Goal: Information Seeking & Learning: Learn about a topic

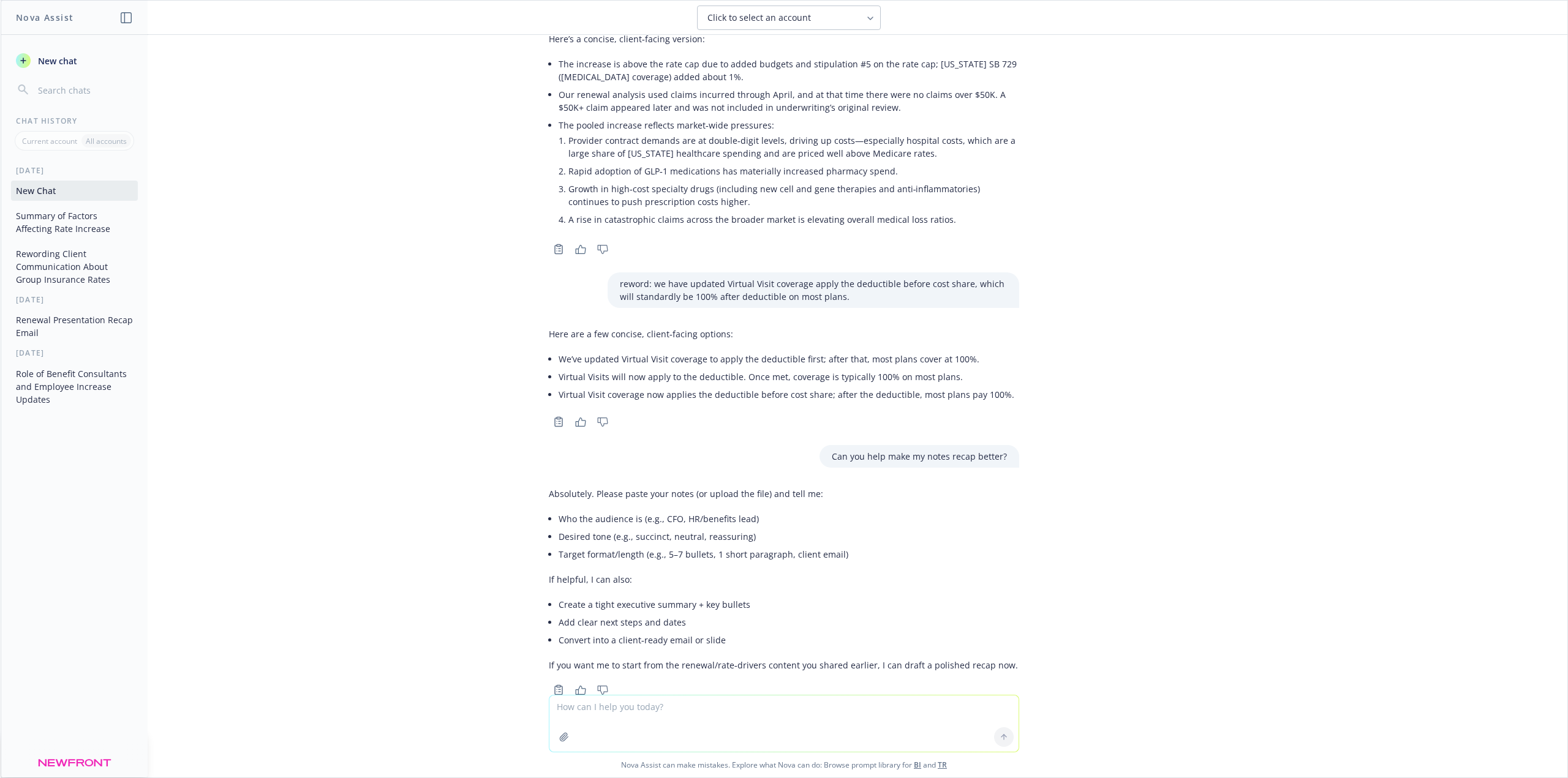
scroll to position [495, 0]
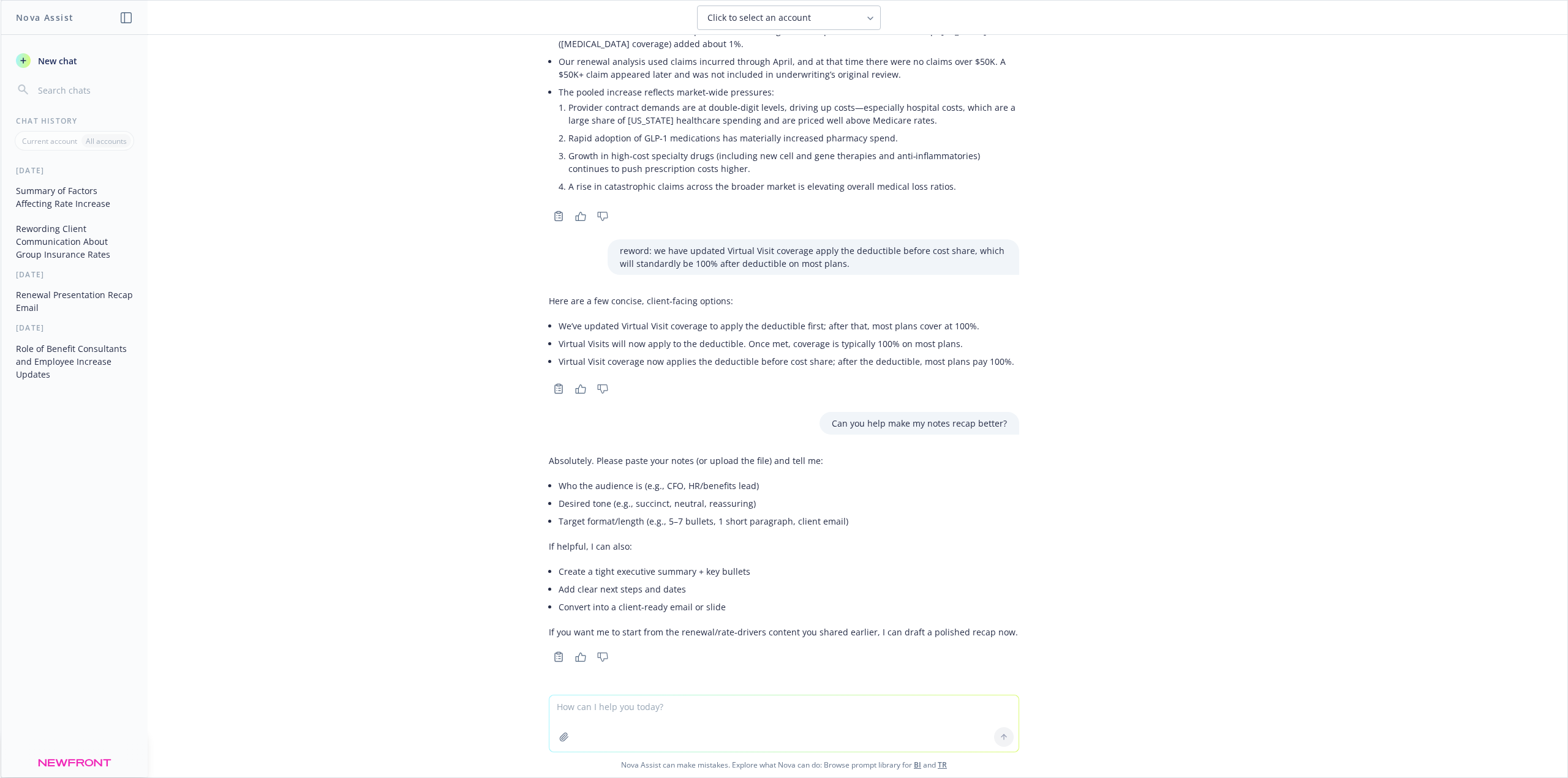
click at [767, 708] on textarea at bounding box center [784, 723] width 469 height 56
paste textarea "Lore 3: IPS Dolo Sitametc ad el seddoe te INC Utlabore Etdolor magn aliquaen ad…"
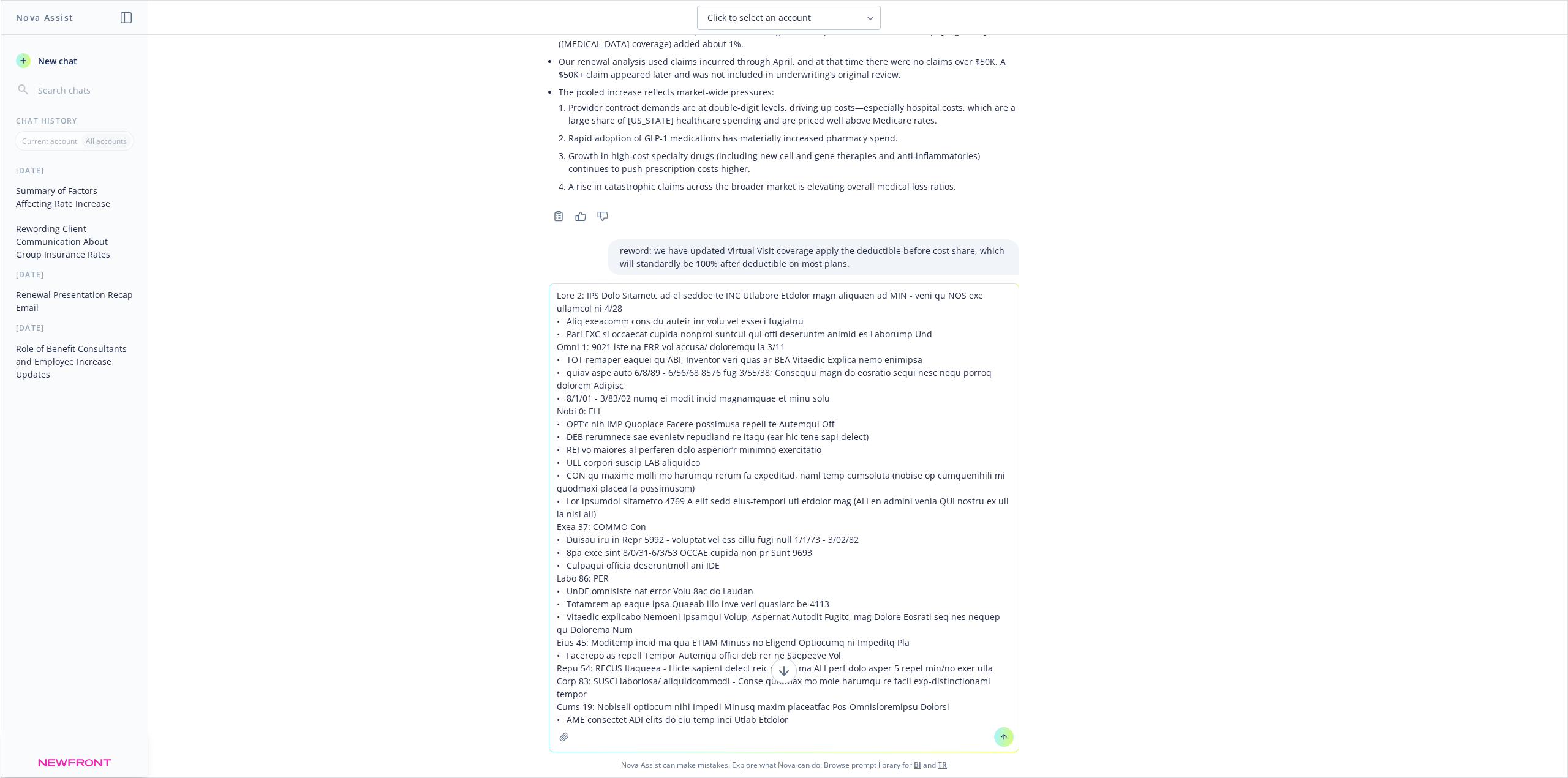
type textarea "Page 3: SPD Wrap Document to be posted to UEI Benefits Website once approved by…"
click at [1000, 737] on icon at bounding box center [1003, 736] width 8 height 8
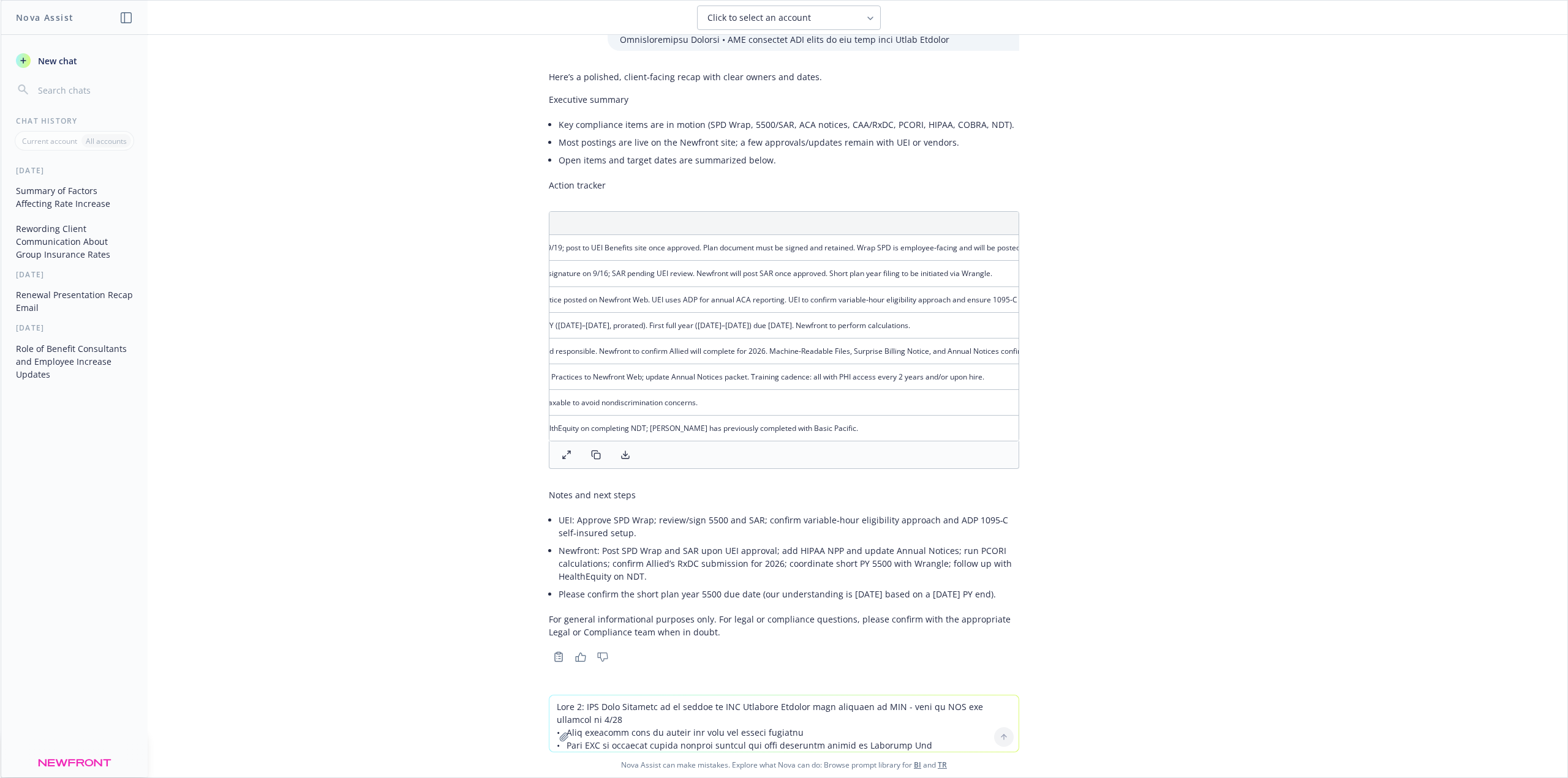
scroll to position [0, 0]
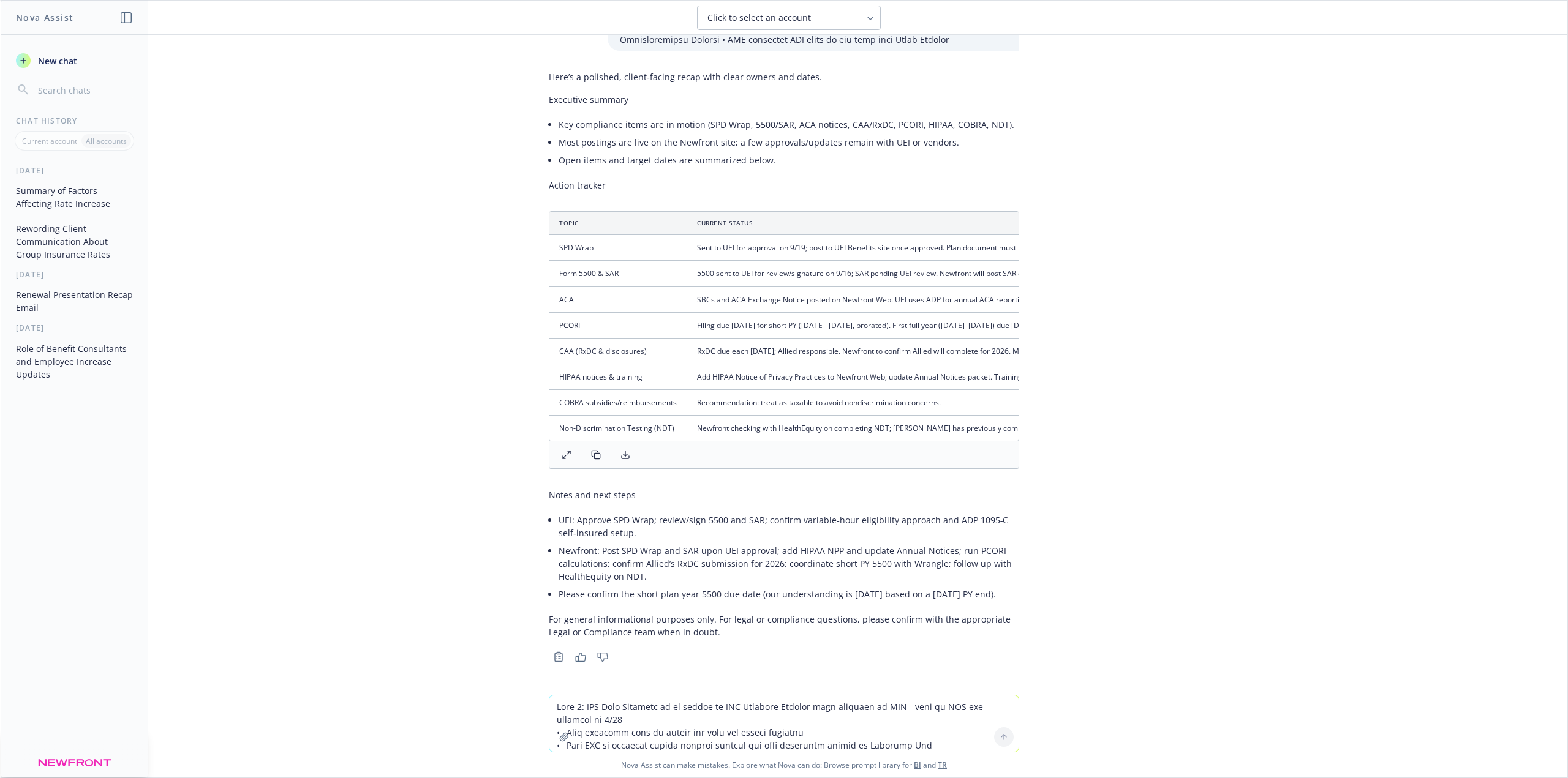
click at [634, 702] on textarea at bounding box center [784, 723] width 469 height 56
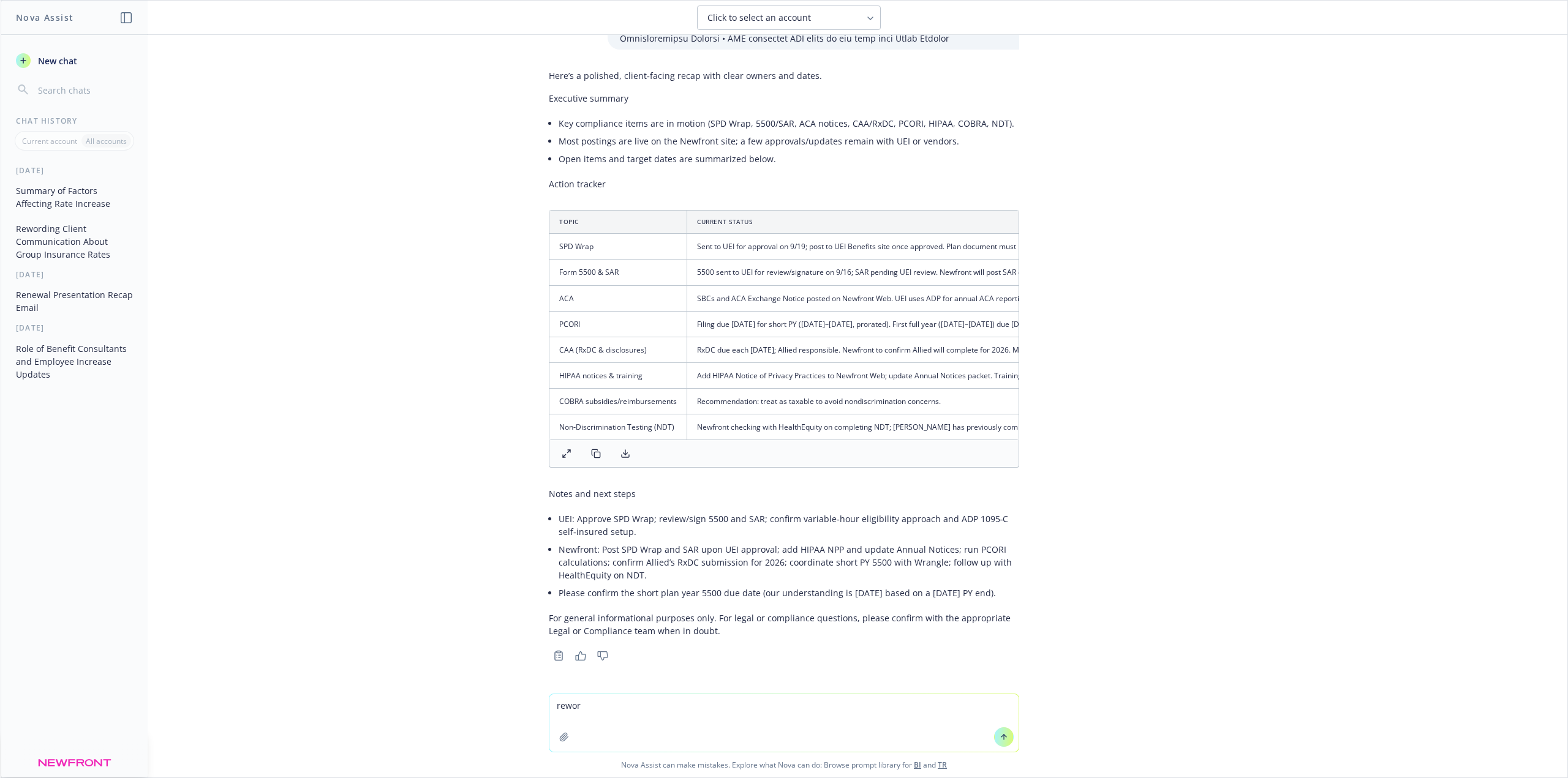
type textarea "reword"
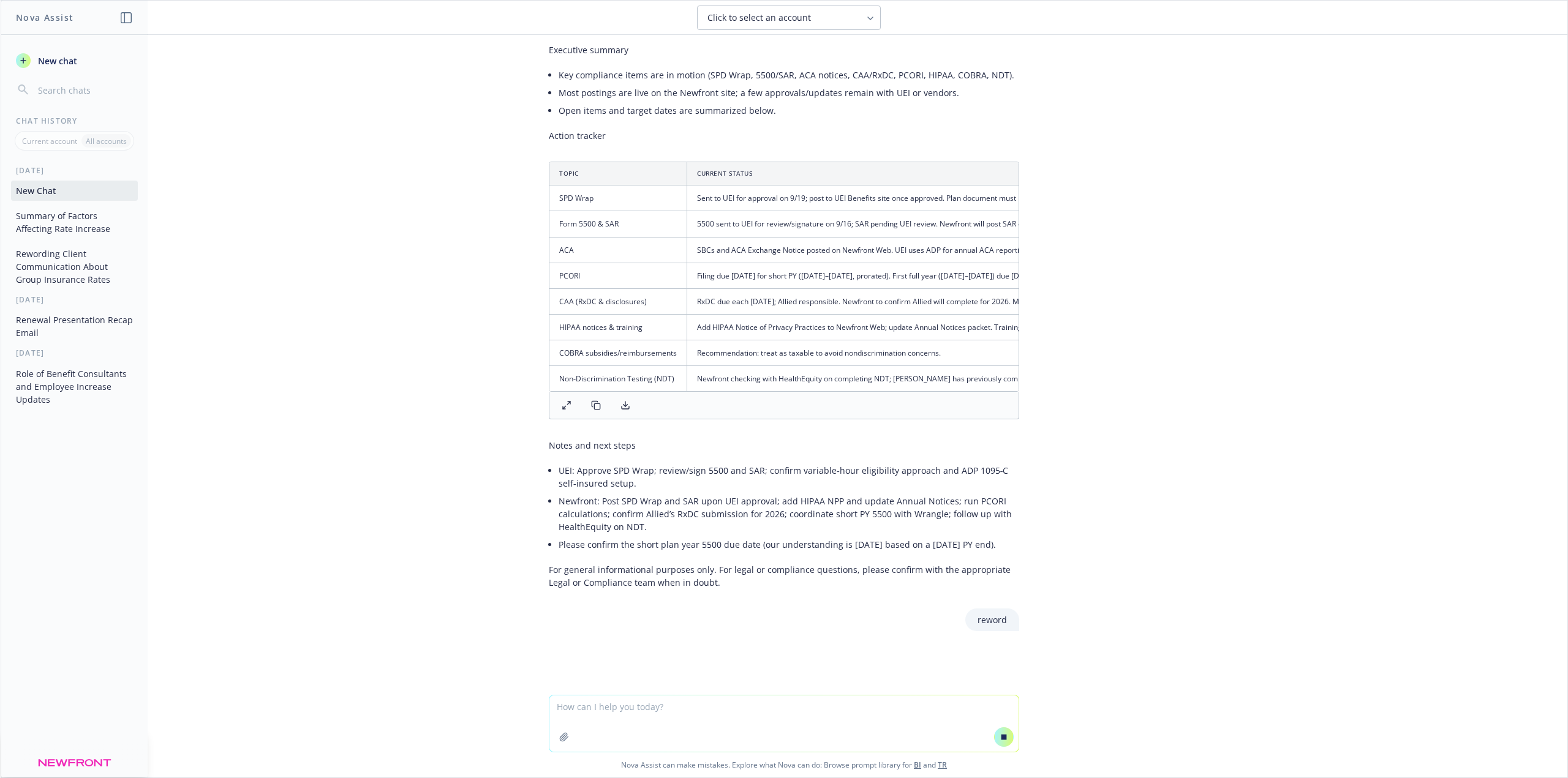
scroll to position [1401, 0]
click at [692, 709] on textarea at bounding box center [784, 723] width 469 height 56
paste textarea "Apologies for the back and forth and confusion. We are having our team update t…"
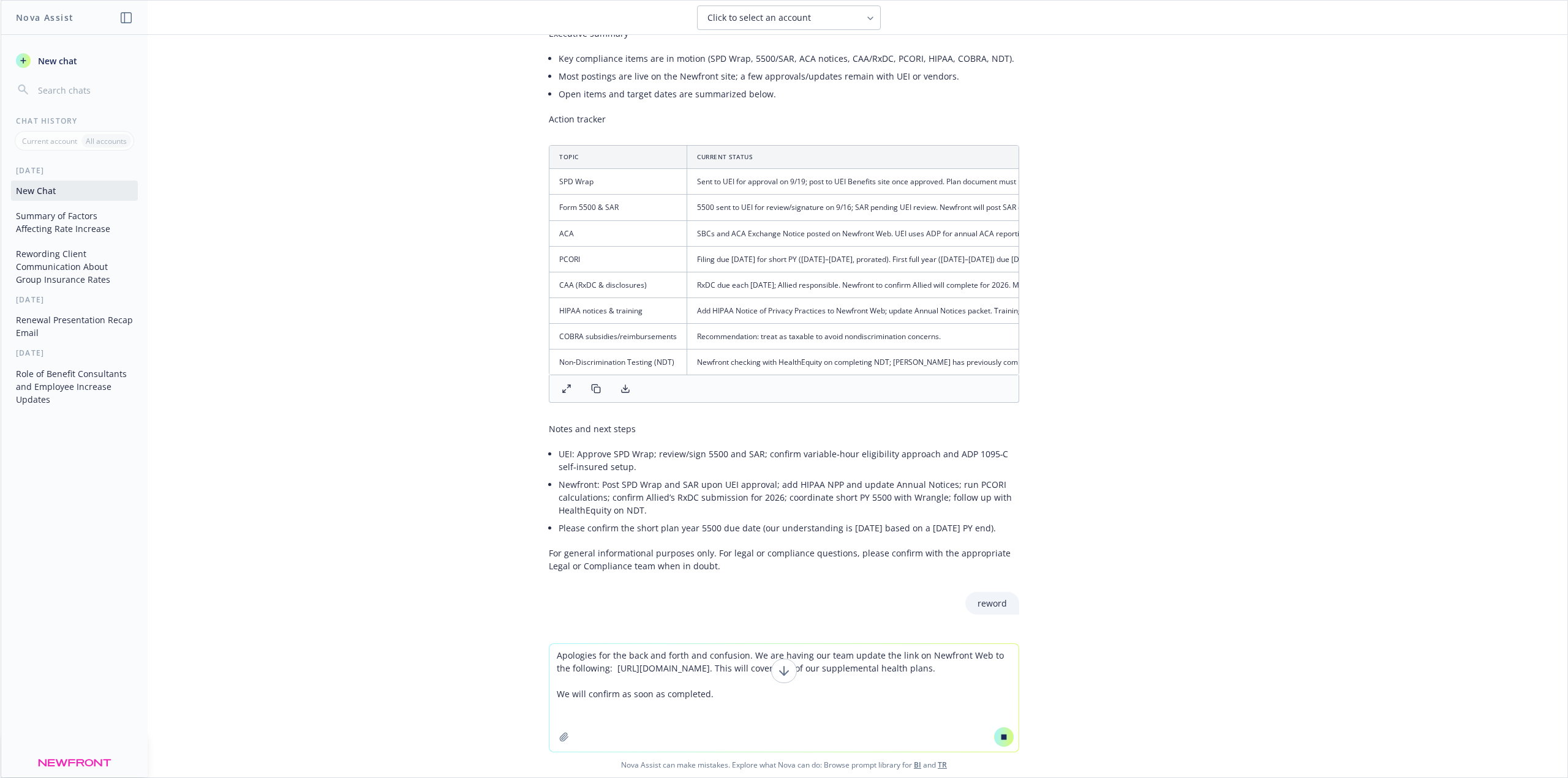
type textarea "Apologies for the back and forth and confusion. We are having our team update t…"
click at [1002, 738] on icon at bounding box center [1003, 736] width 8 height 8
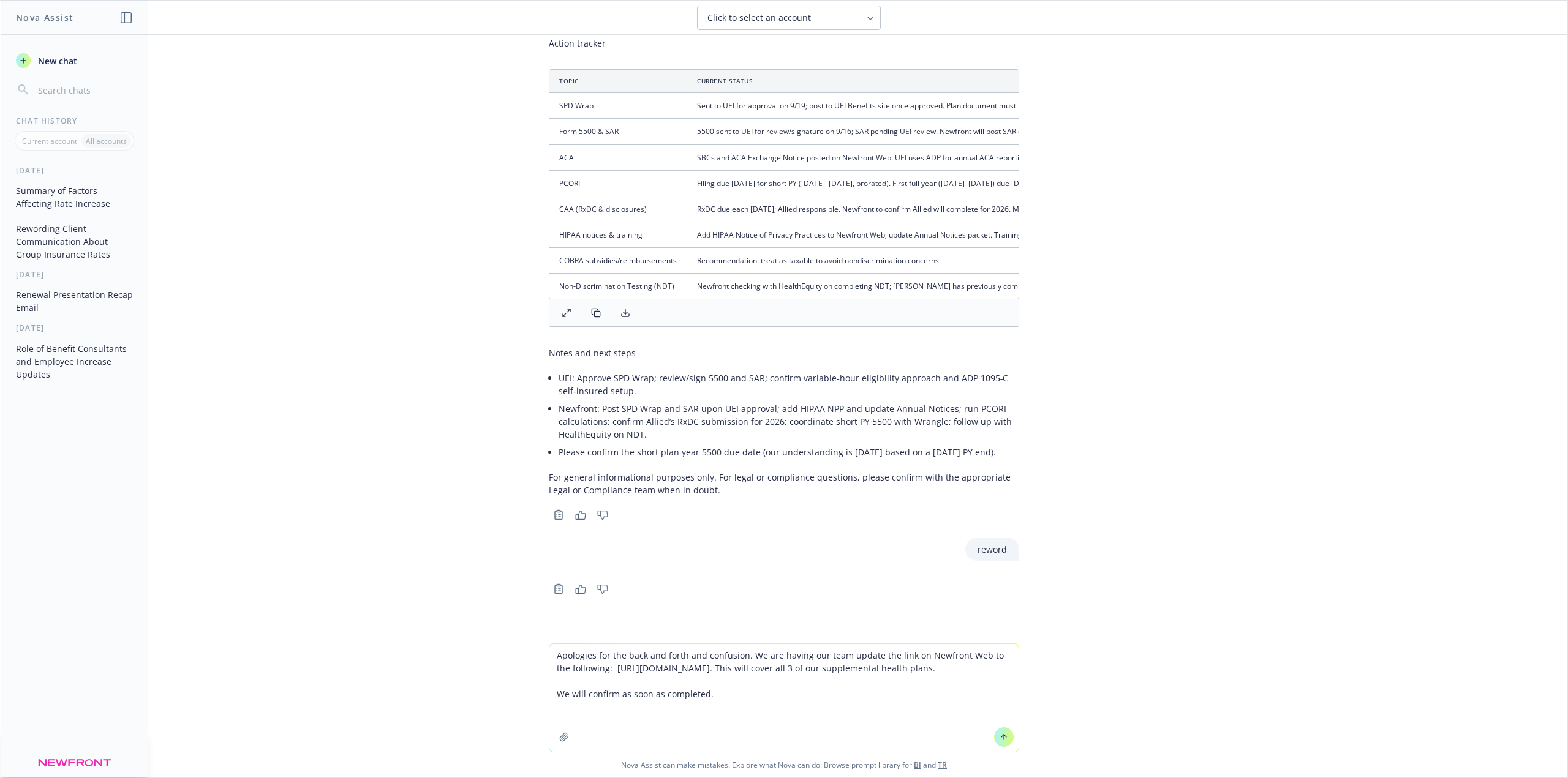
scroll to position [1584, 0]
click at [1003, 737] on icon at bounding box center [1003, 736] width 8 height 8
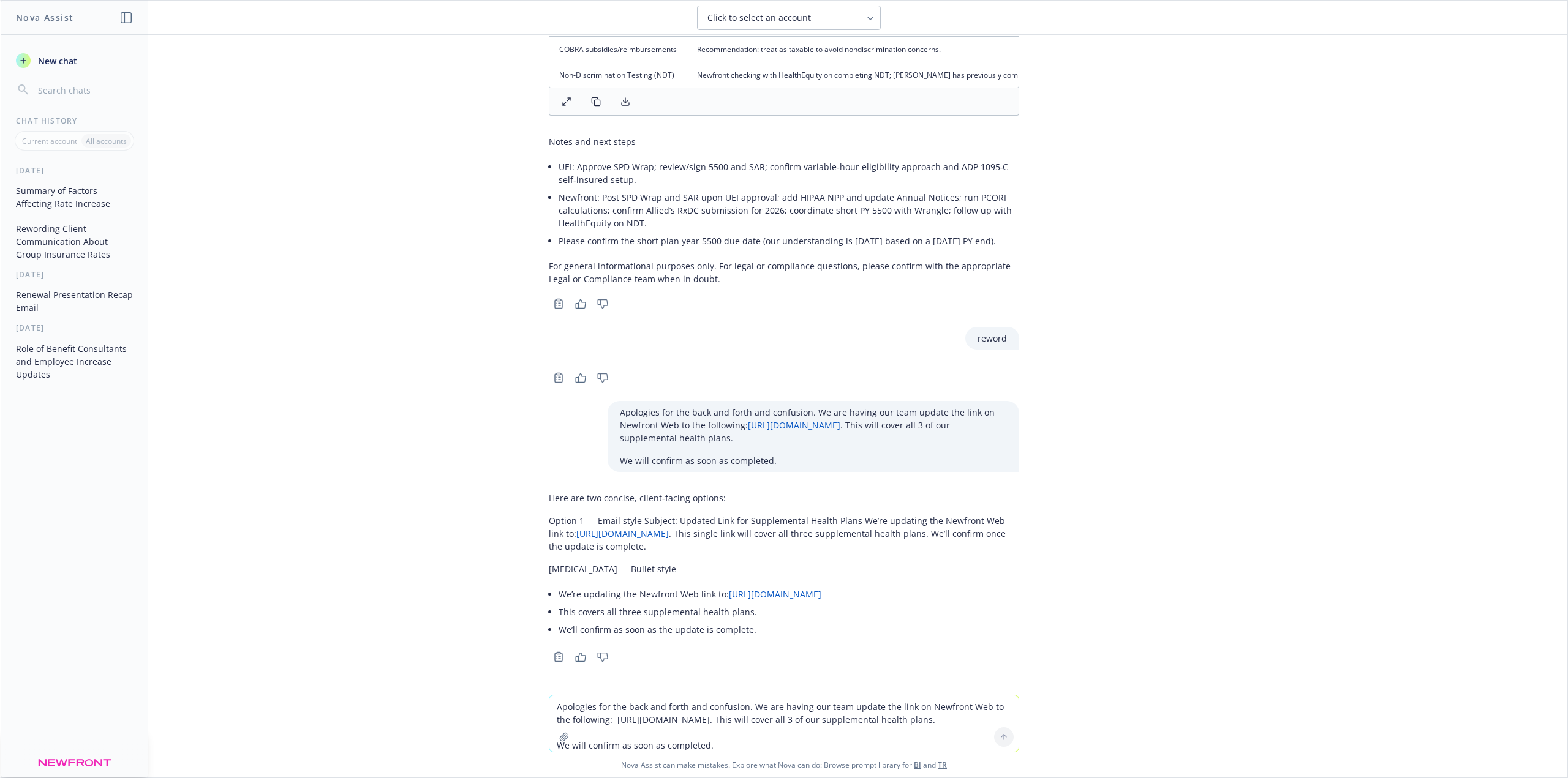
scroll to position [1792, 0]
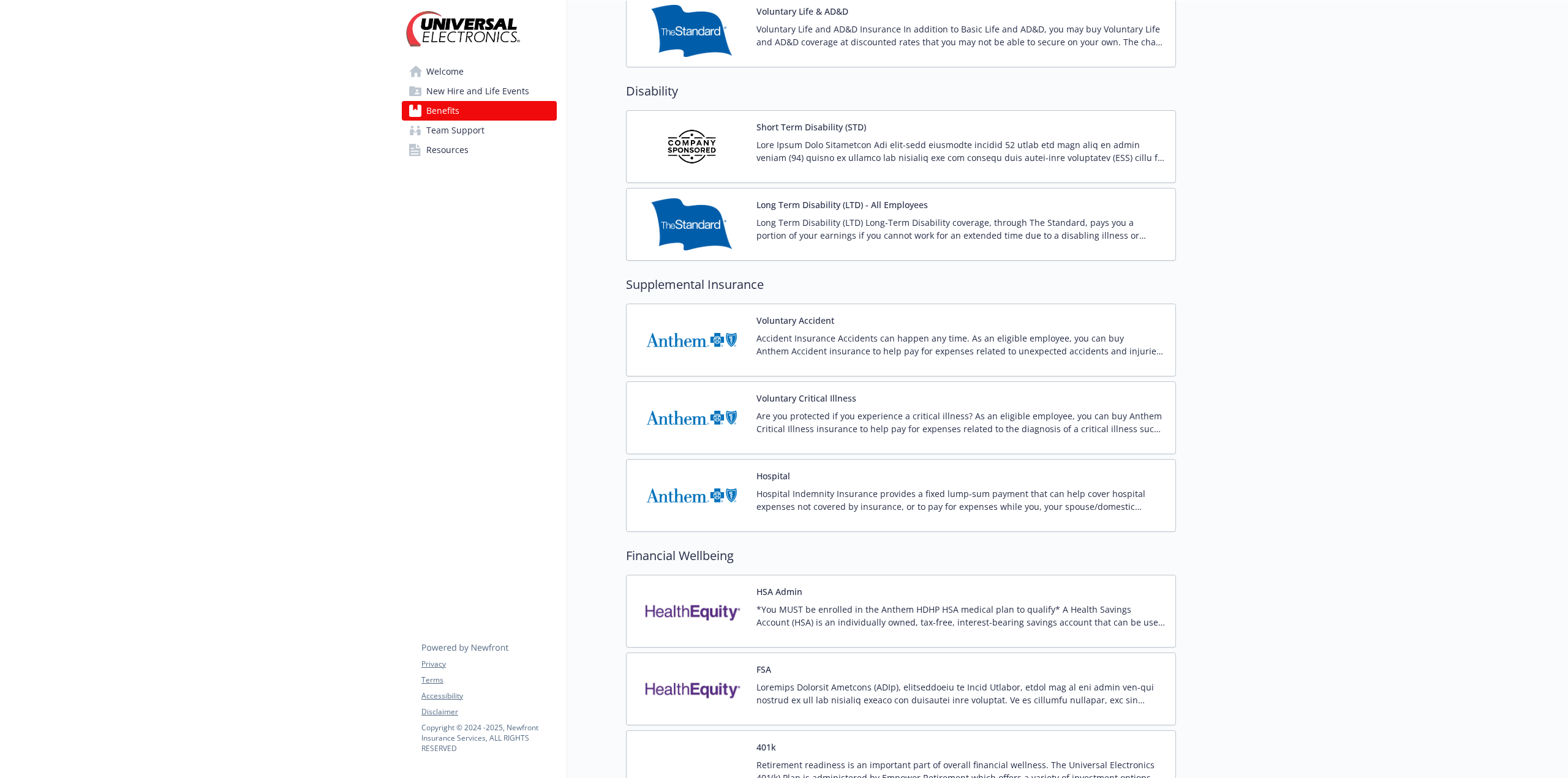
scroll to position [735, 0]
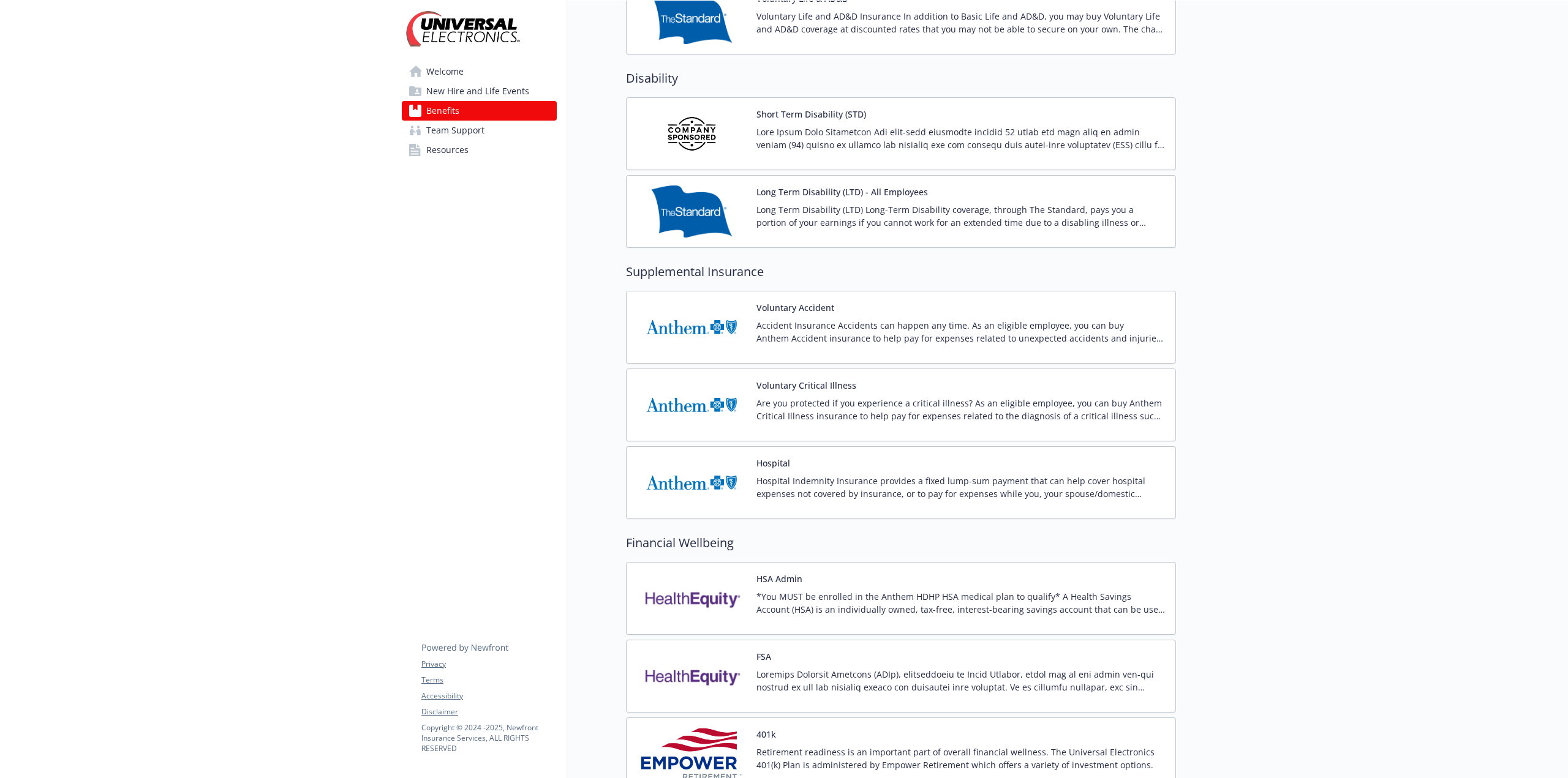
click at [729, 325] on img at bounding box center [691, 327] width 110 height 52
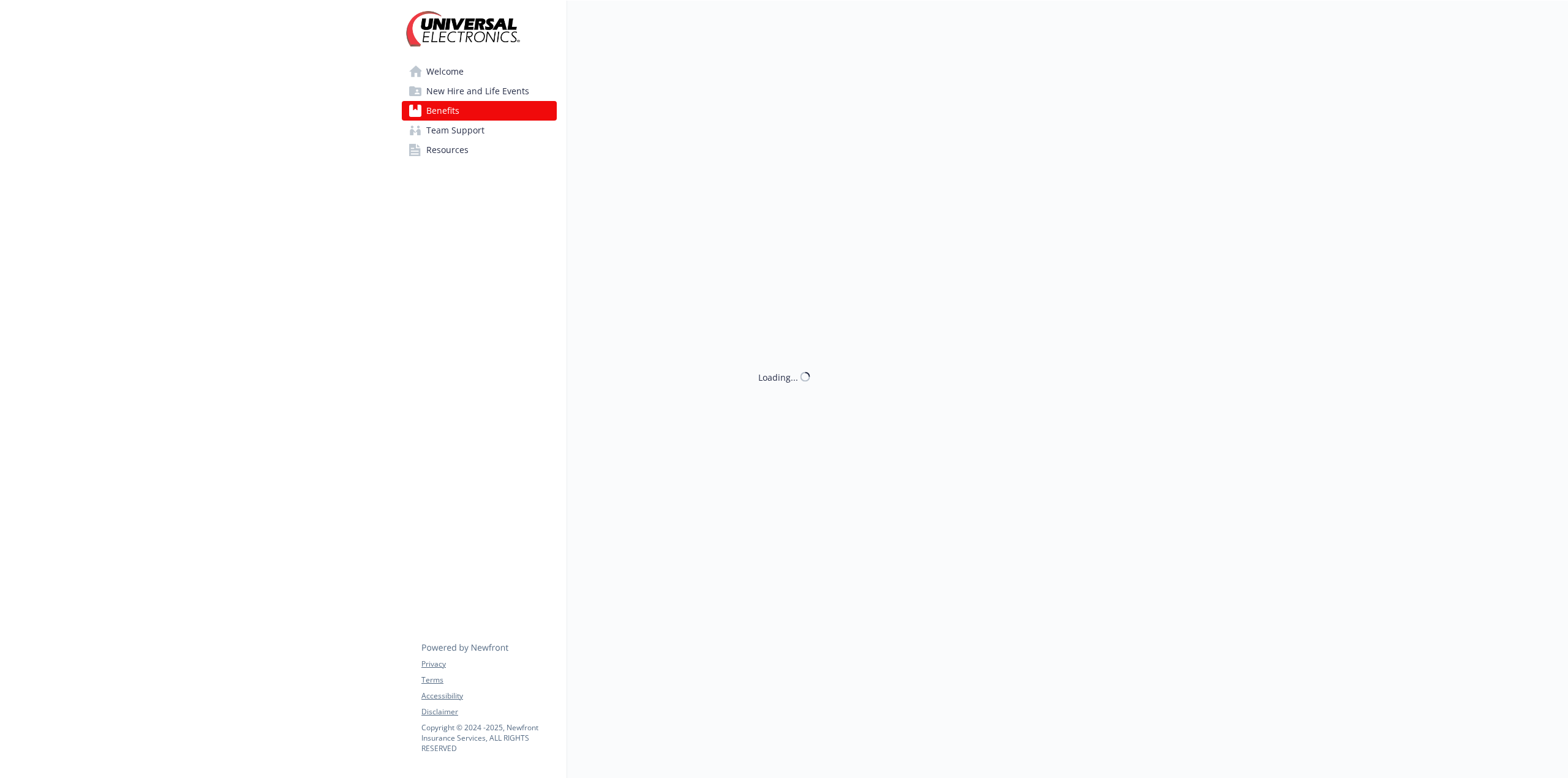
scroll to position [735, 0]
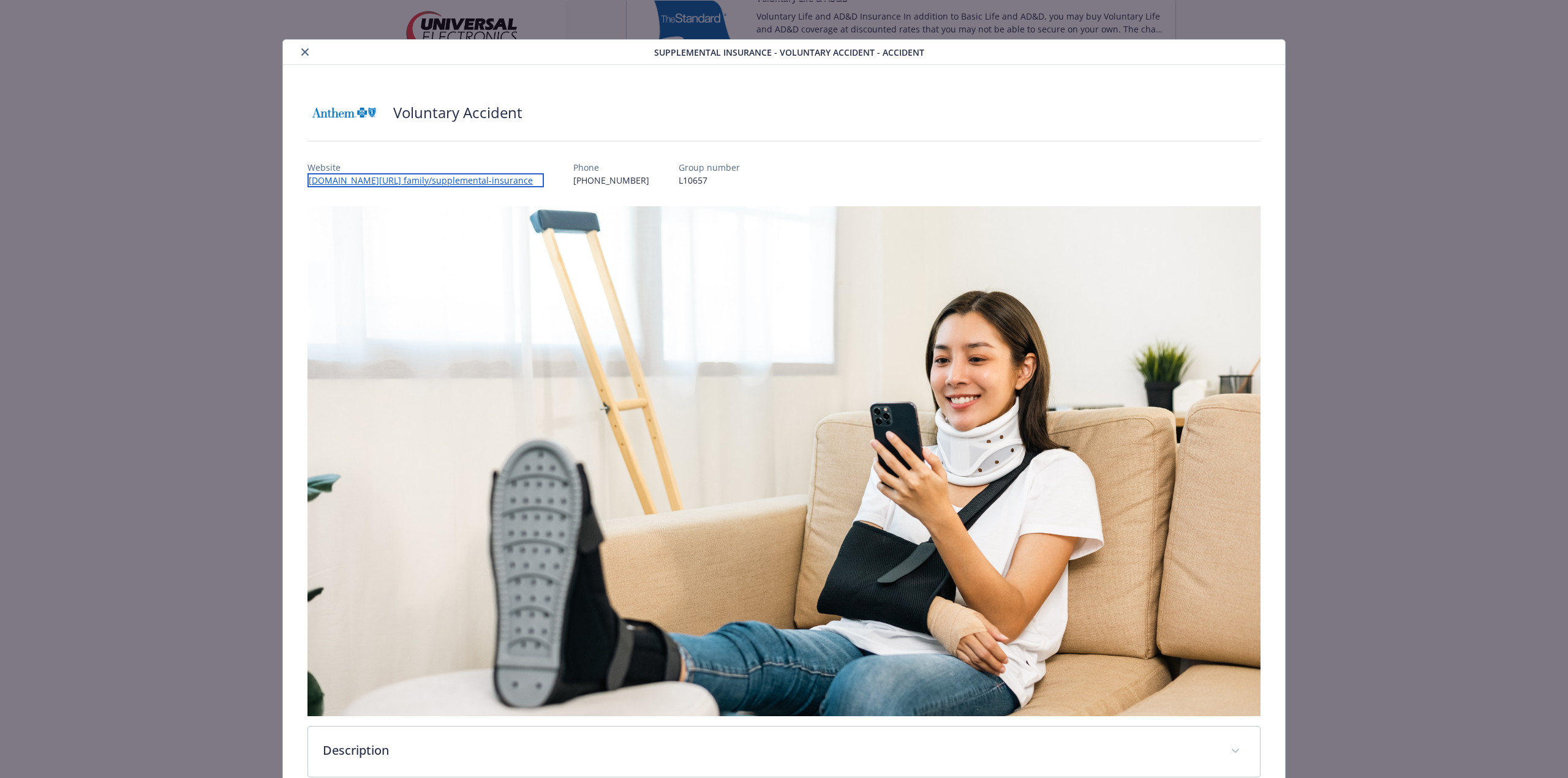
click at [452, 181] on link "[DOMAIN_NAME][URL] family/supplemental-insurance" at bounding box center [425, 179] width 236 height 14
drag, startPoint x: 300, startPoint y: 50, endPoint x: 332, endPoint y: 90, distance: 51.2
click at [302, 50] on icon "close" at bounding box center [305, 52] width 7 height 7
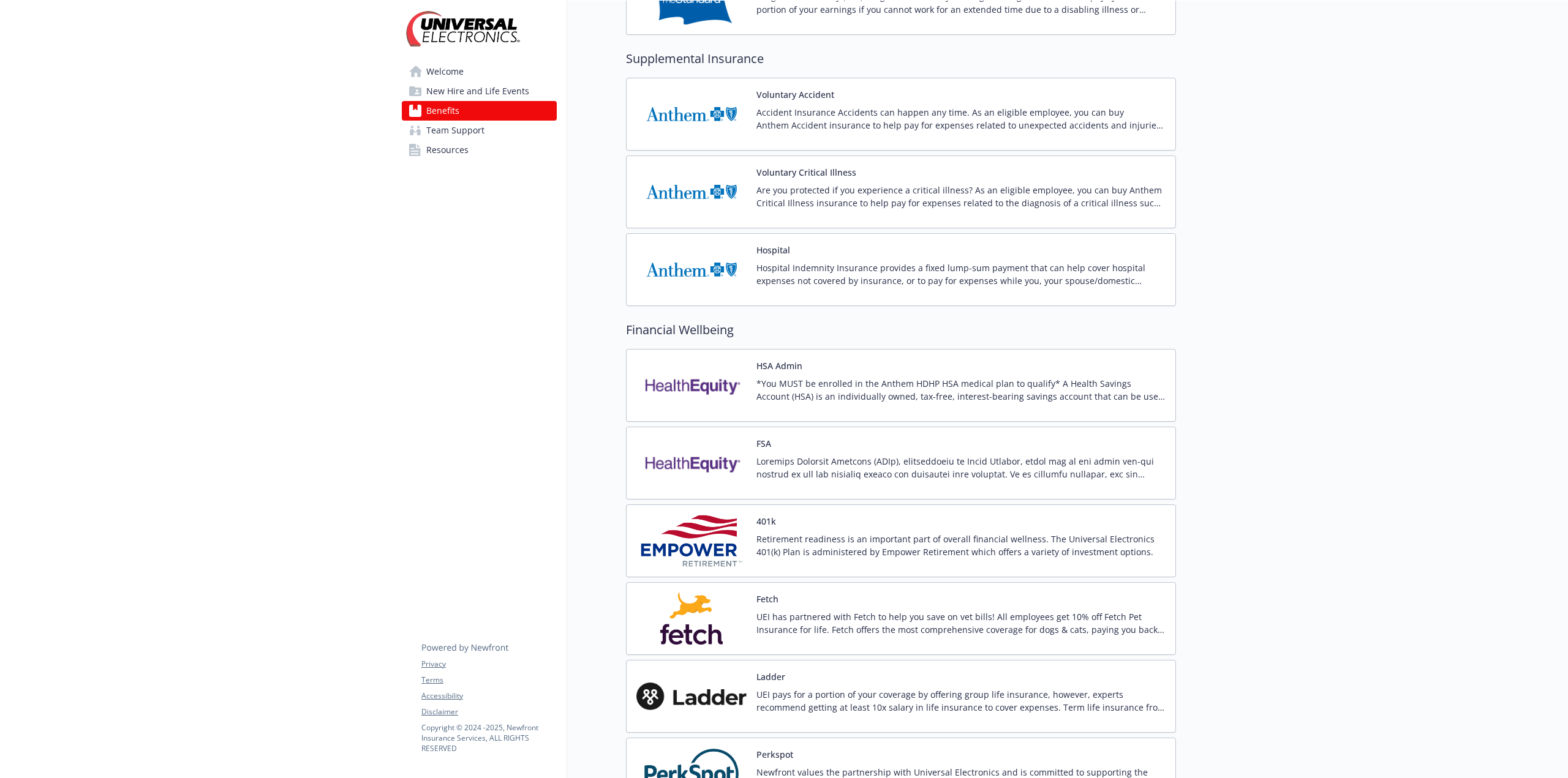
scroll to position [980, 0]
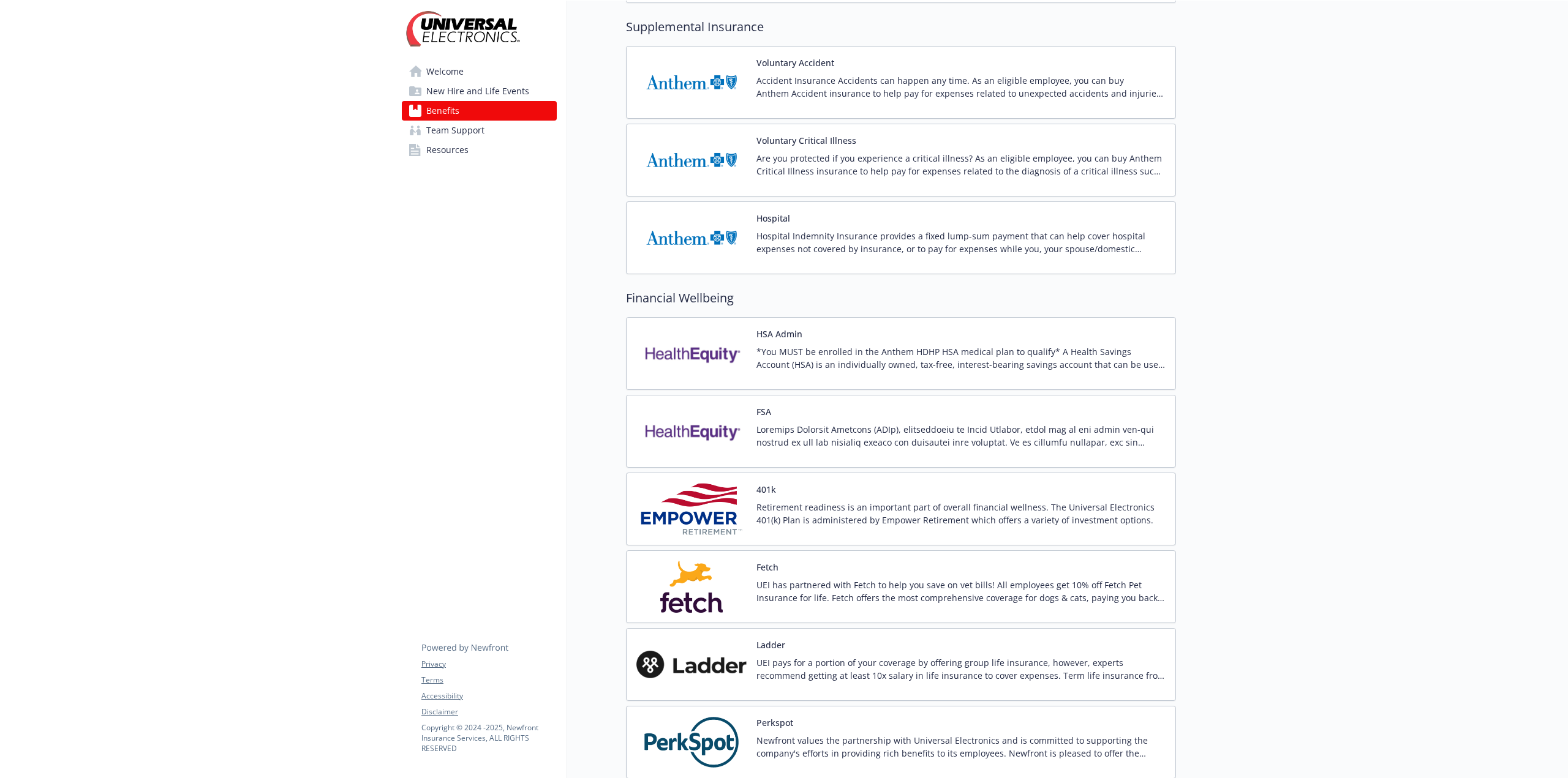
click at [689, 164] on img at bounding box center [691, 160] width 110 height 52
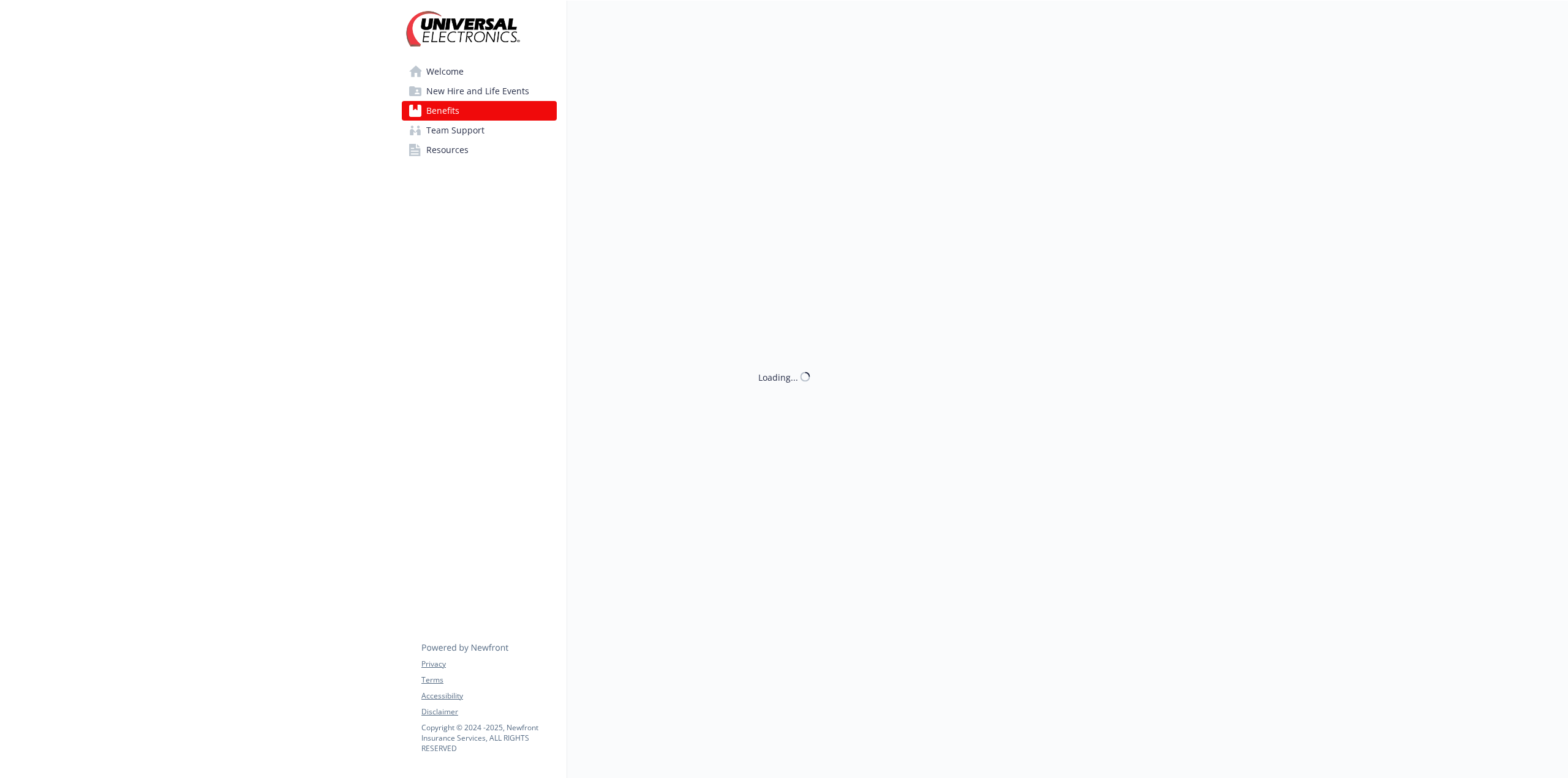
scroll to position [980, 0]
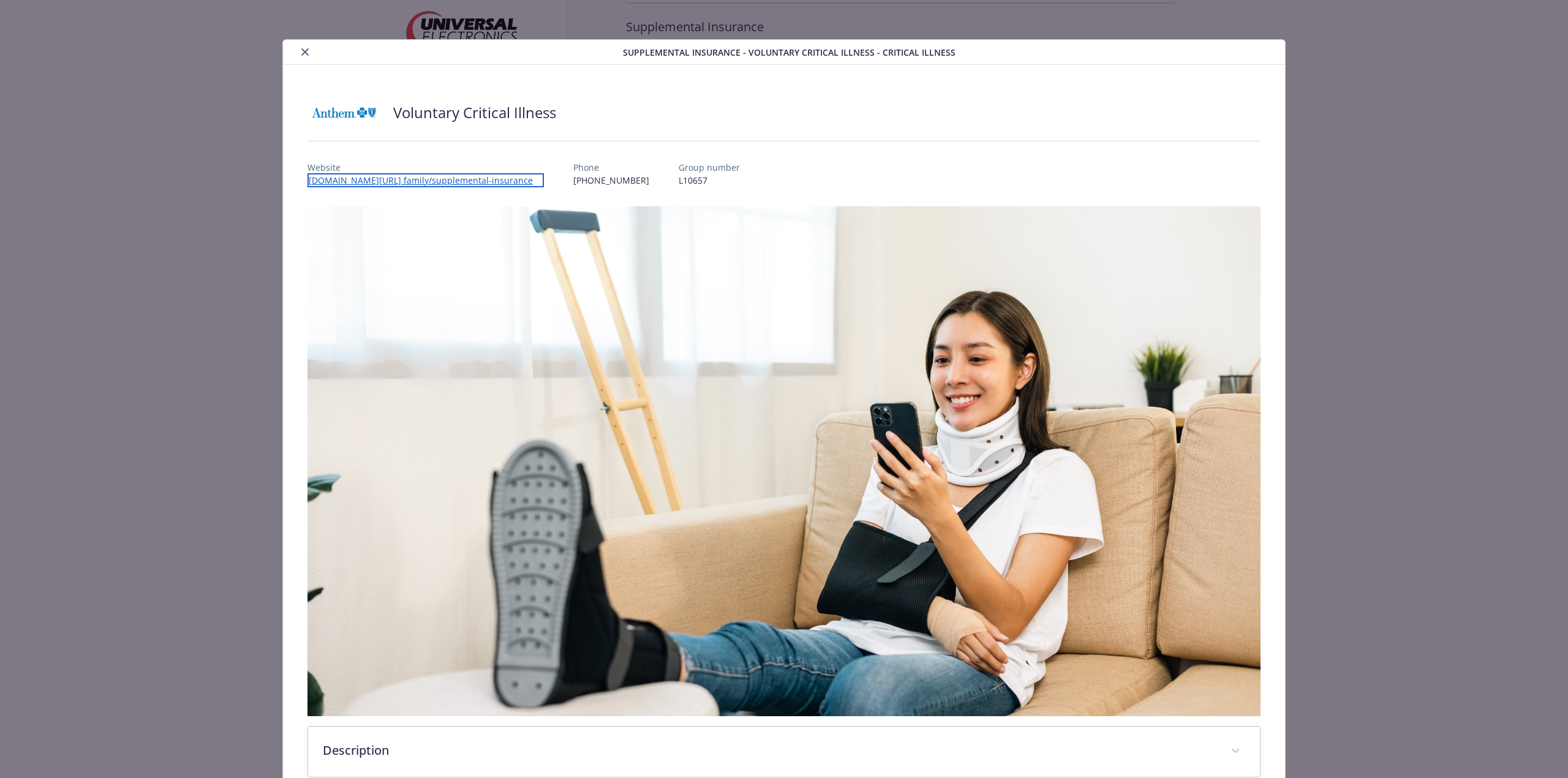
click at [394, 179] on link "[DOMAIN_NAME][URL] family/supplemental-insurance" at bounding box center [425, 179] width 236 height 14
click at [298, 50] on button "close" at bounding box center [305, 52] width 15 height 15
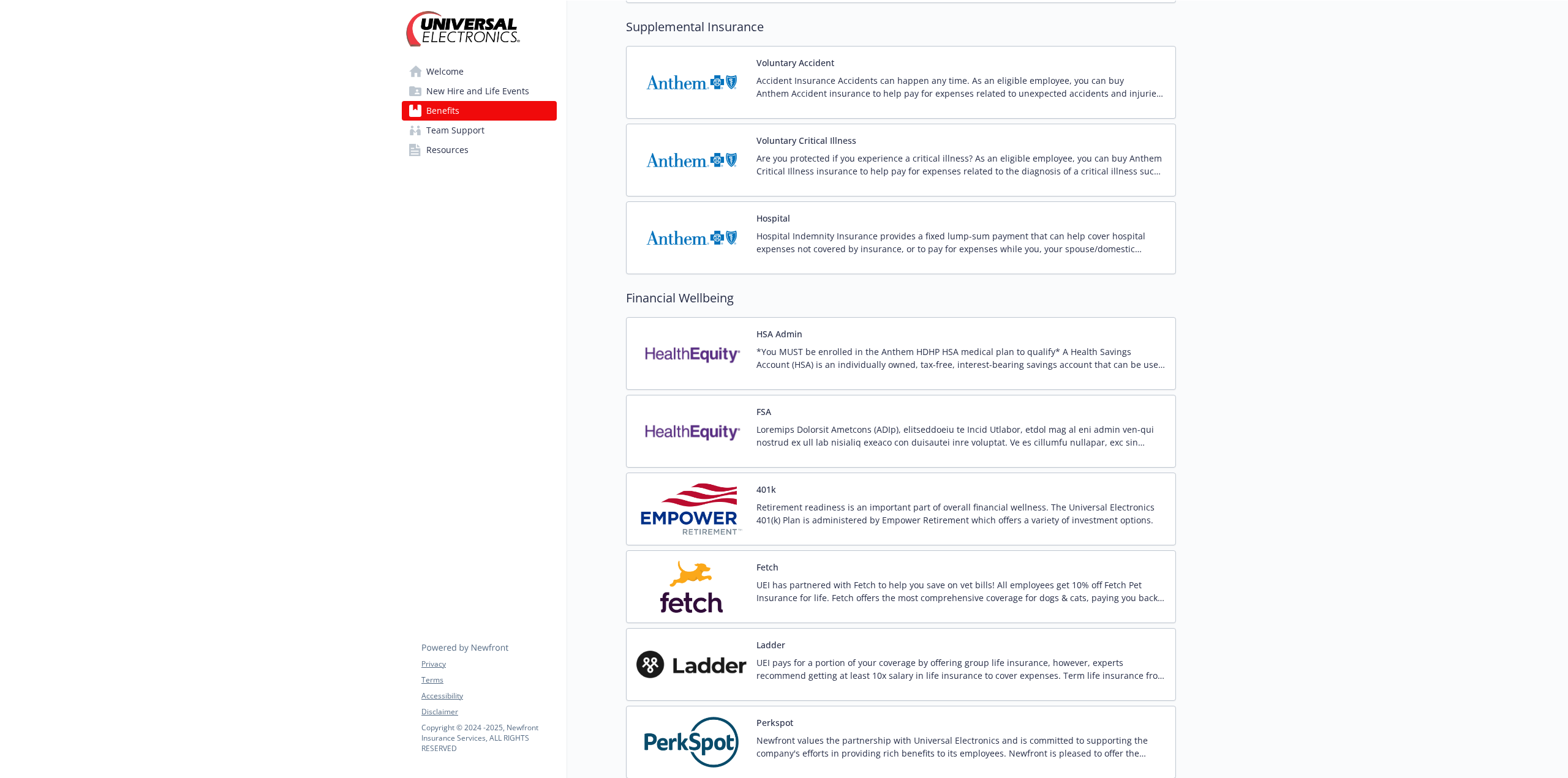
click at [703, 241] on img at bounding box center [691, 238] width 110 height 52
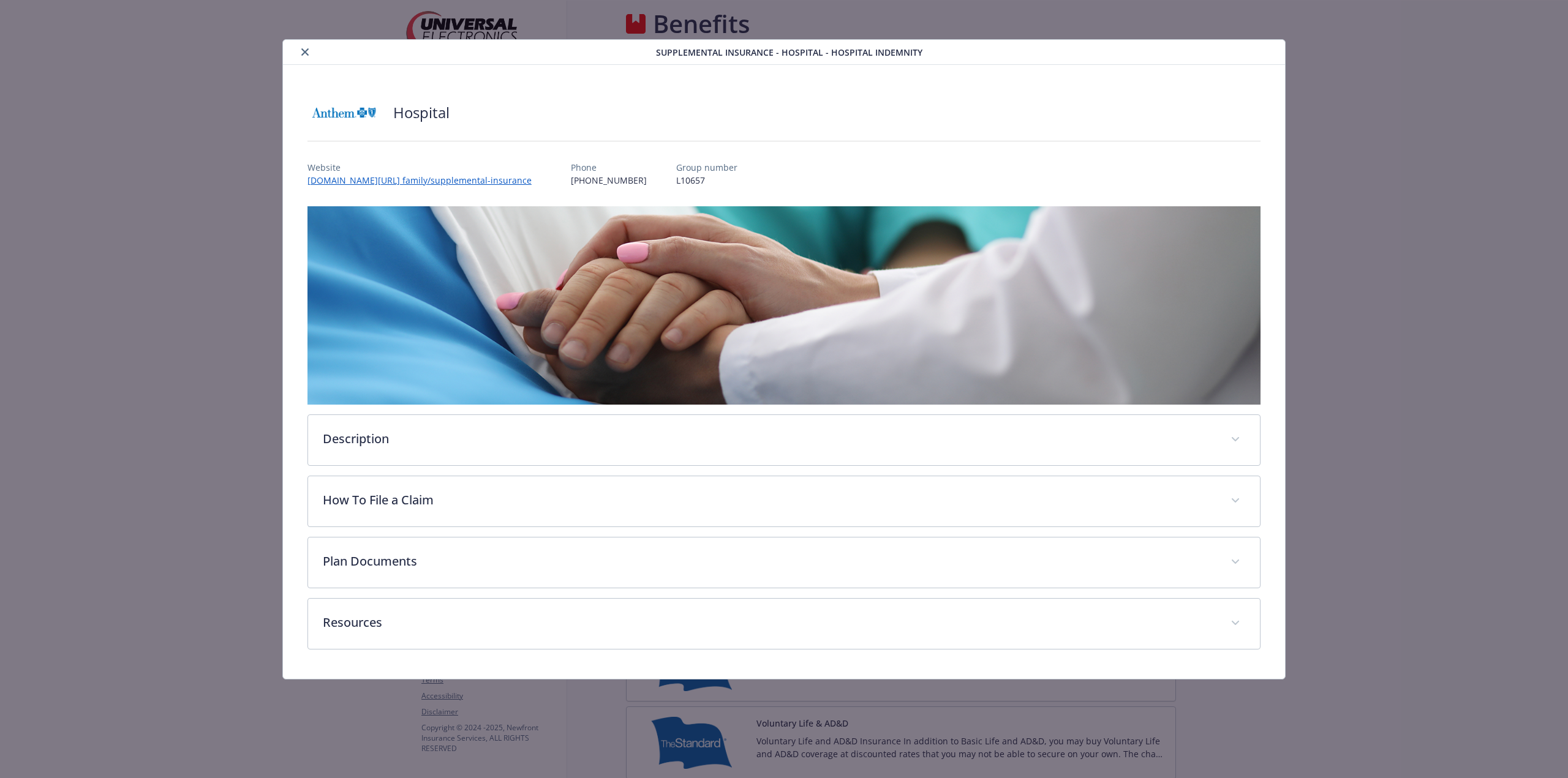
scroll to position [980, 0]
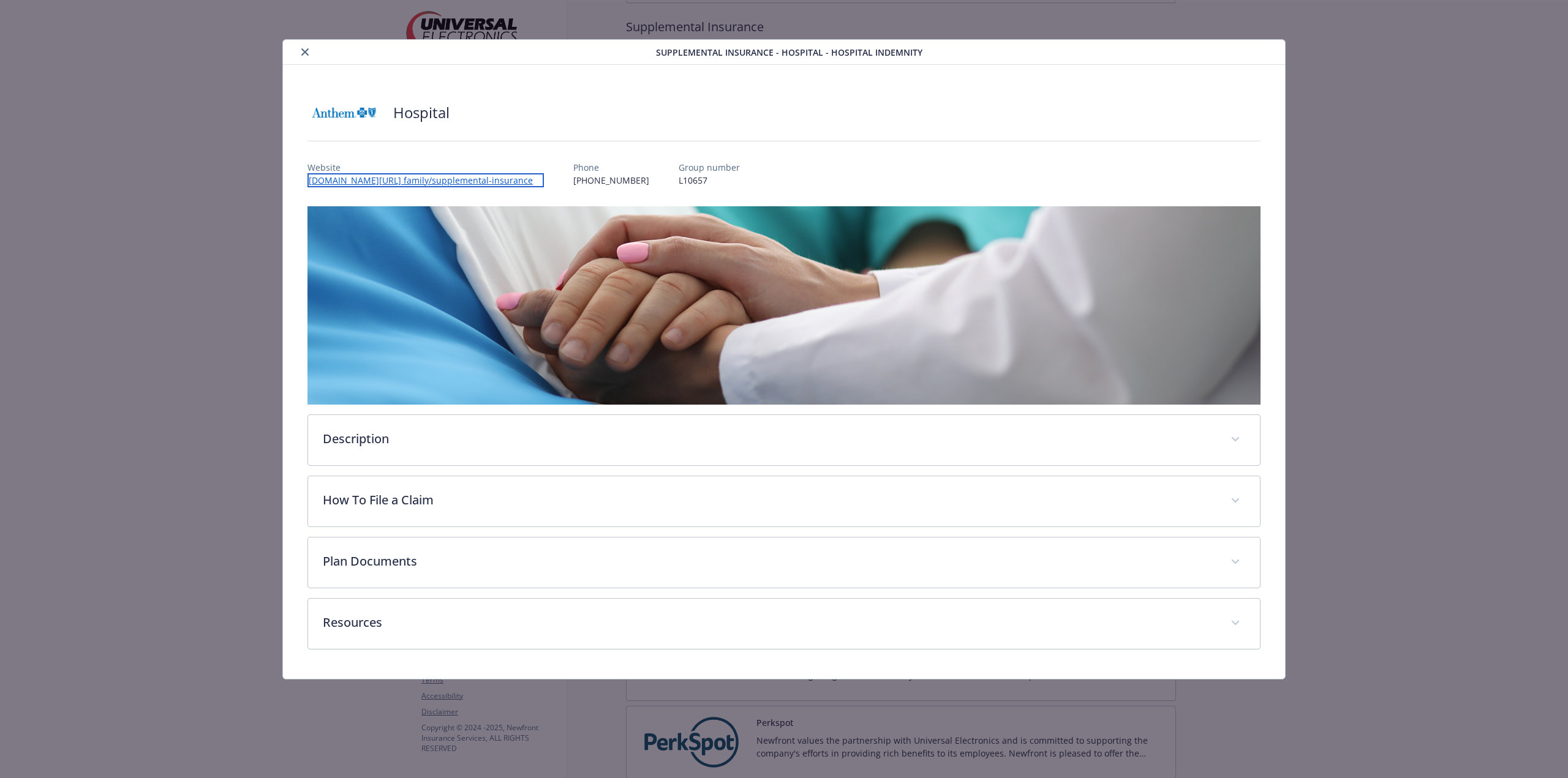
click at [382, 177] on link "[DOMAIN_NAME][URL] family/supplemental-insurance" at bounding box center [425, 179] width 236 height 14
click at [306, 52] on icon "close" at bounding box center [305, 52] width 7 height 7
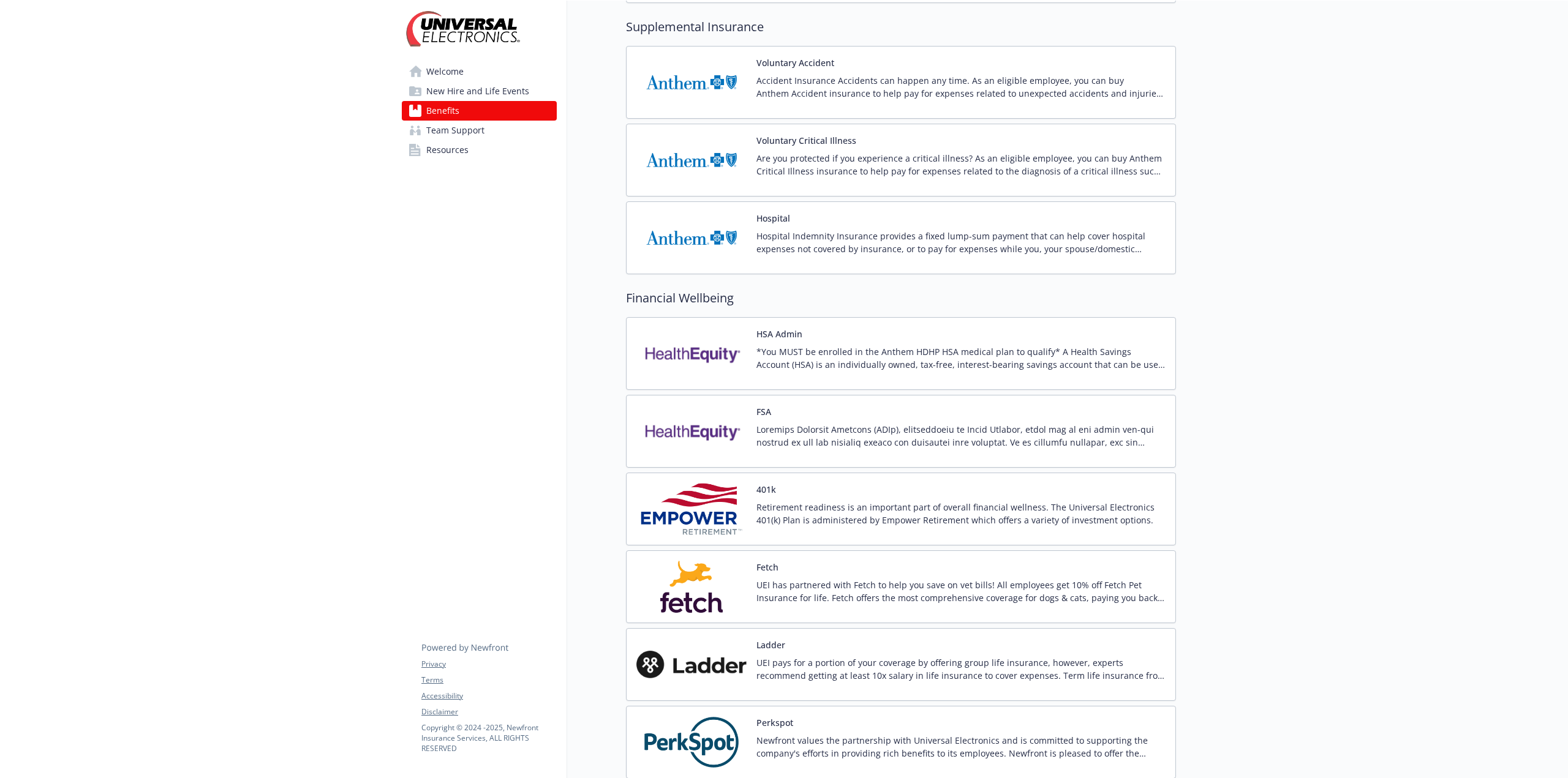
click at [703, 84] on img at bounding box center [691, 82] width 110 height 52
